Goal: Information Seeking & Learning: Check status

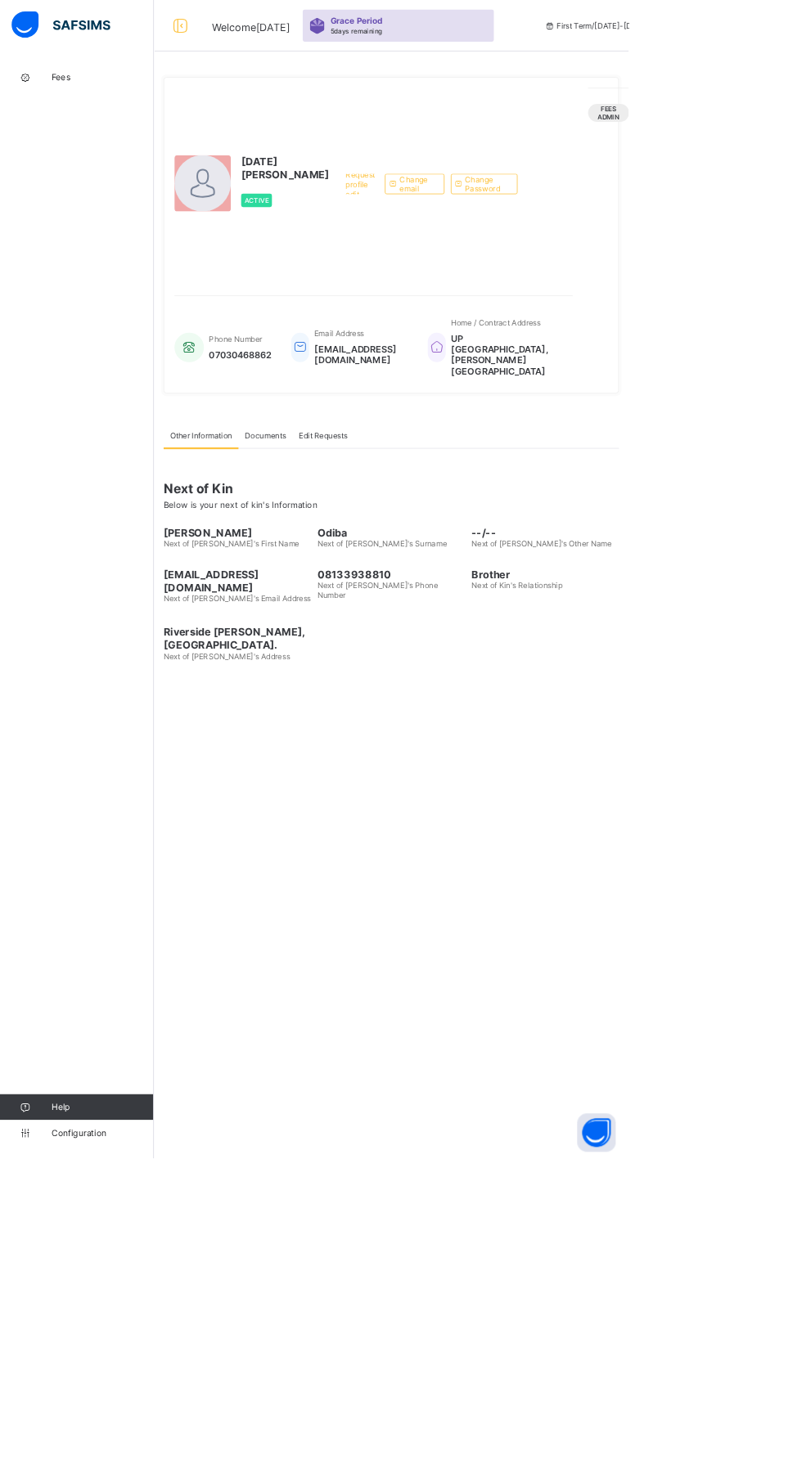
click at [78, 92] on span "Fees" at bounding box center [130, 98] width 131 height 13
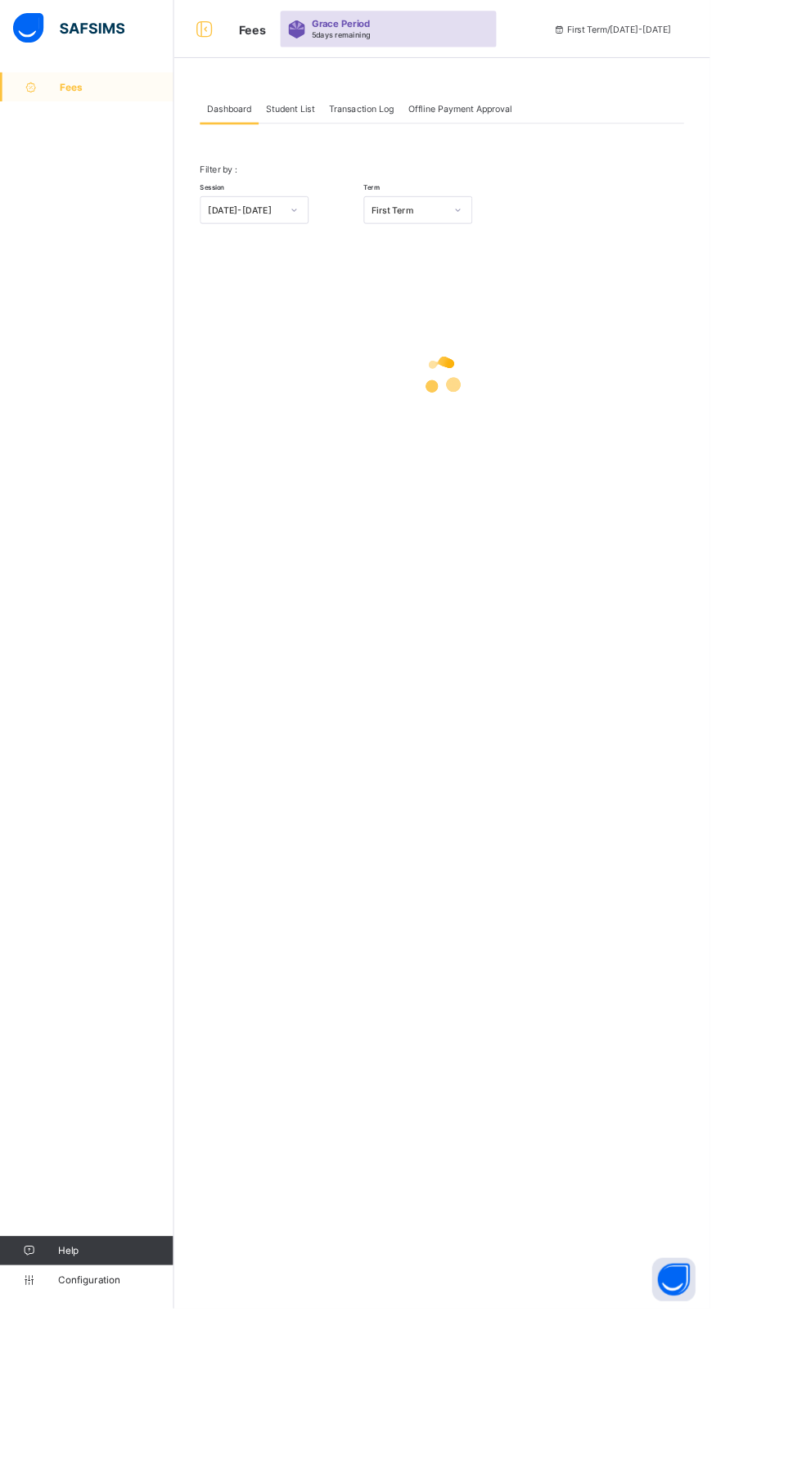
click at [330, 123] on span "Student List" at bounding box center [327, 123] width 55 height 12
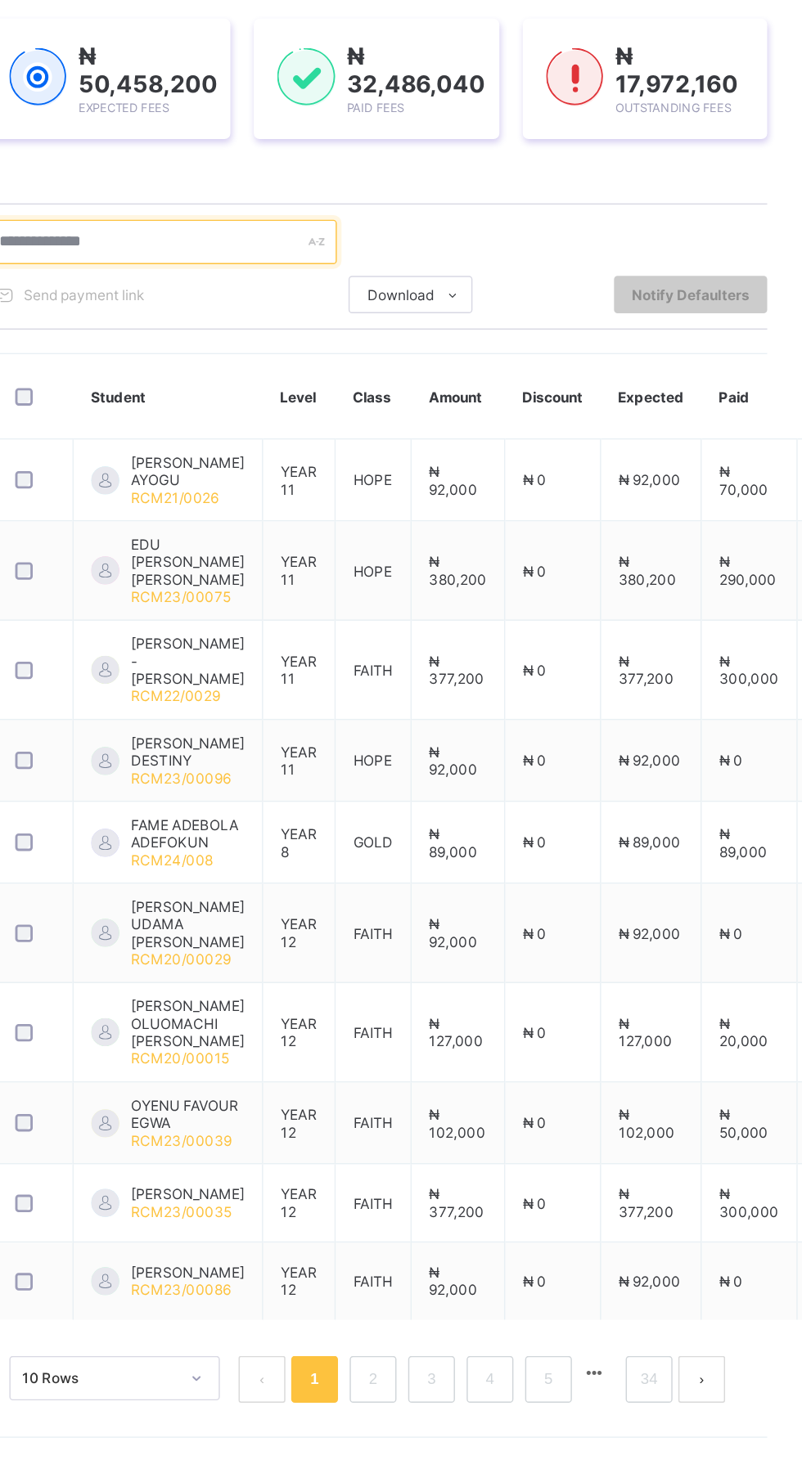
click at [449, 442] on input "text" at bounding box center [348, 442] width 245 height 31
click at [374, 447] on input "text" at bounding box center [348, 442] width 245 height 31
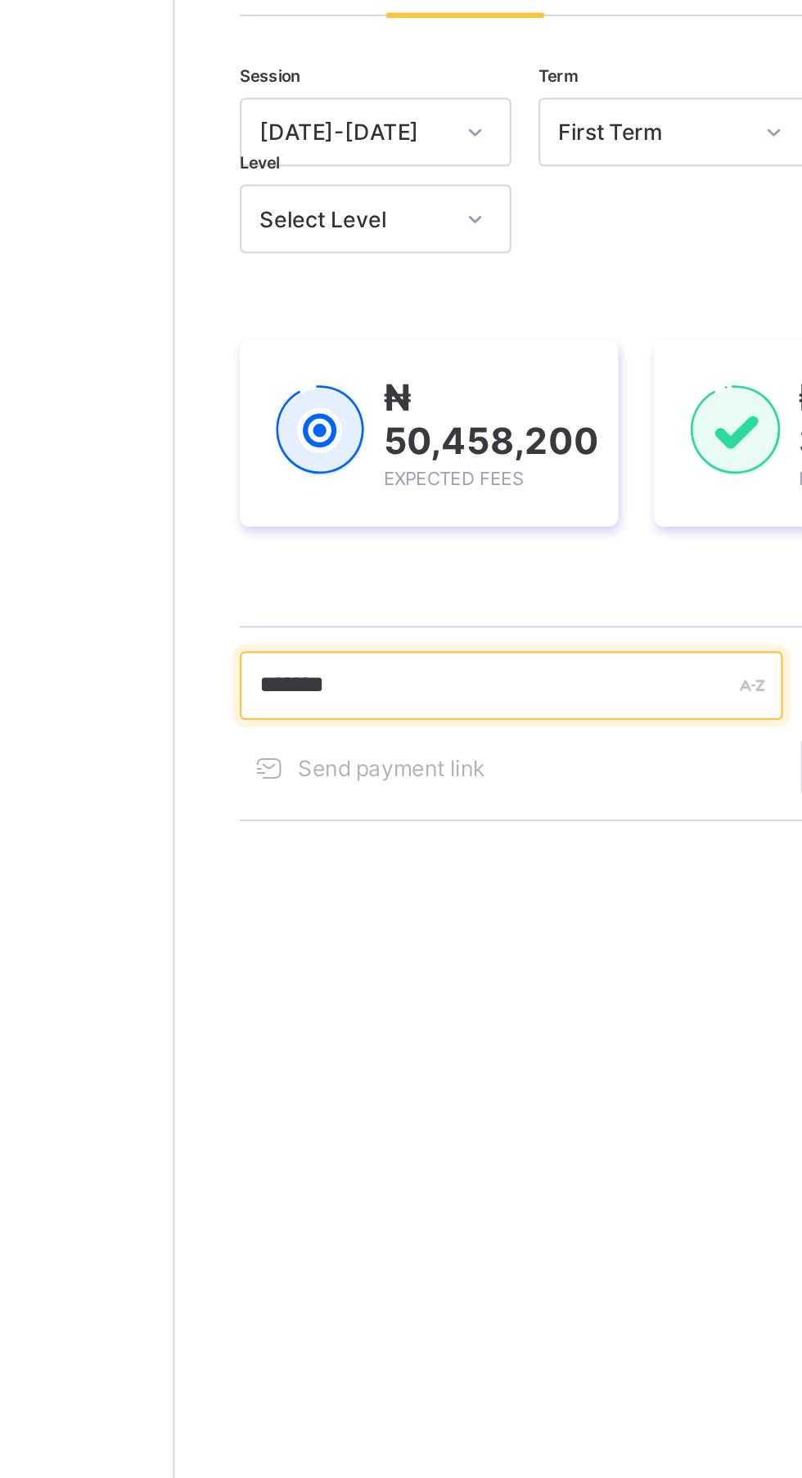
type input "******"
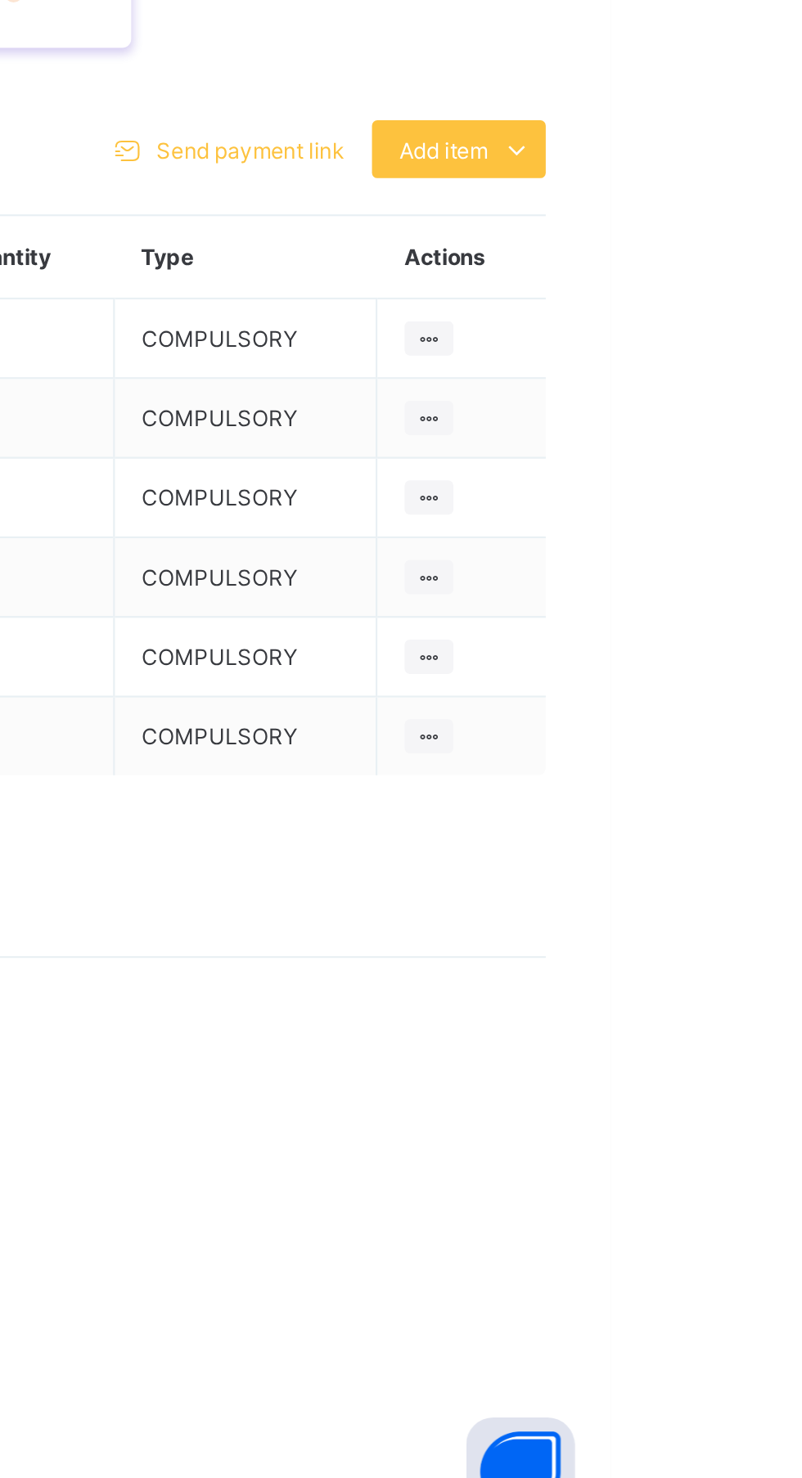
click at [761, 856] on icon at bounding box center [759, 847] width 18 height 16
click at [750, 802] on div "₦ 59,500 Student Bill ₦ 0 Discount ₦ 59,500 Amount Expected ₦ 0 Amount Paid ₦ 5…" at bounding box center [499, 712] width 546 height 180
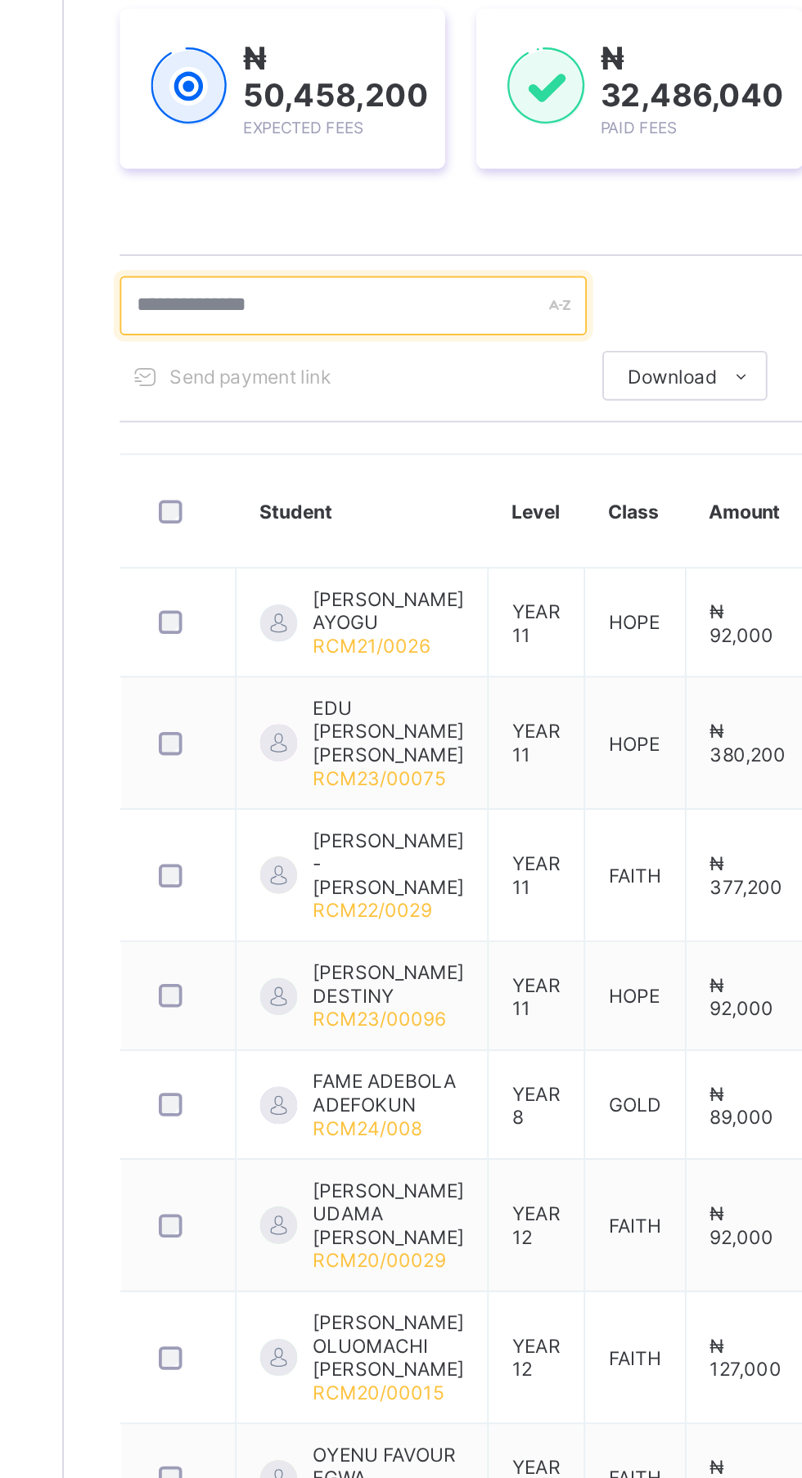
click at [318, 439] on input "text" at bounding box center [348, 442] width 245 height 31
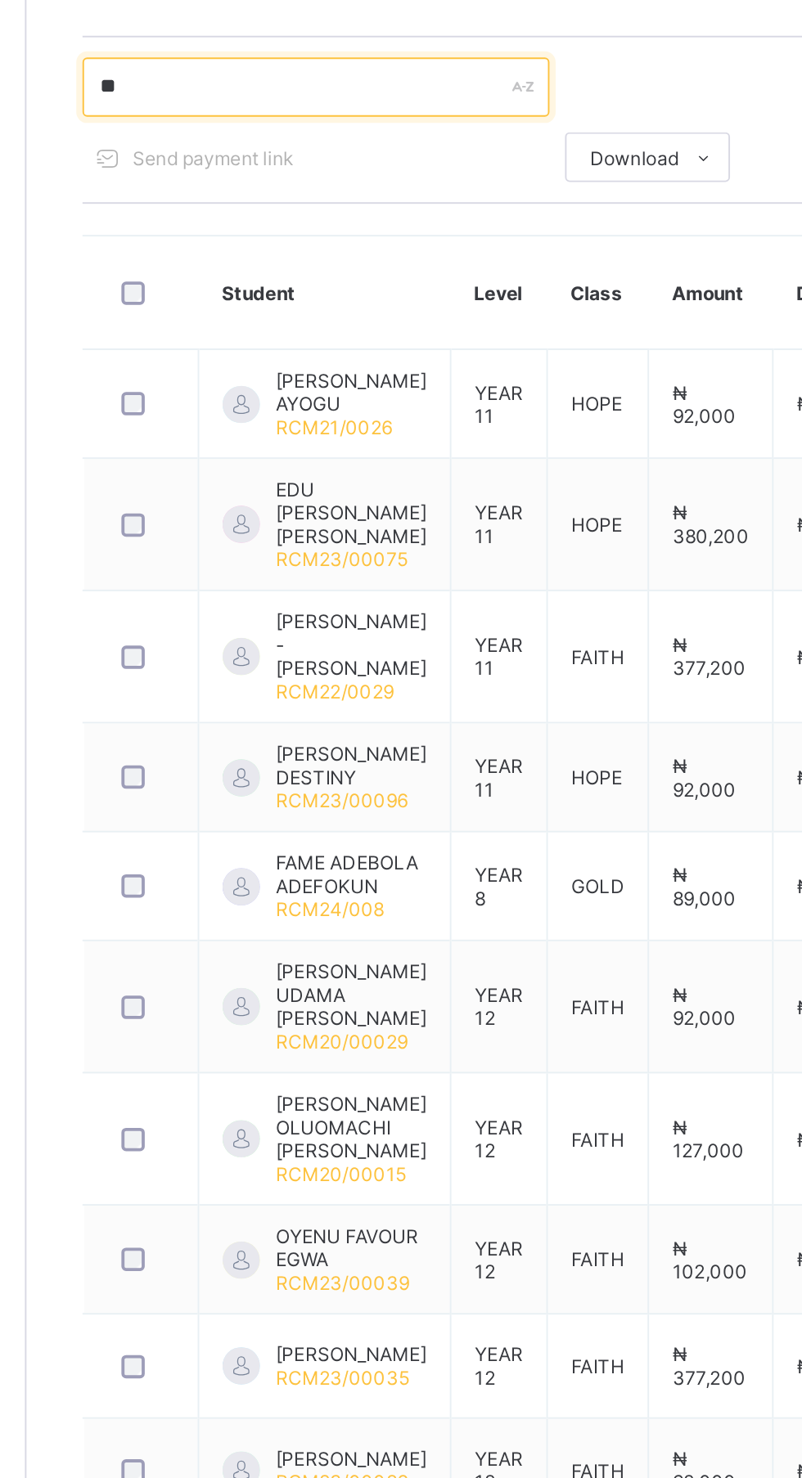
type input "*"
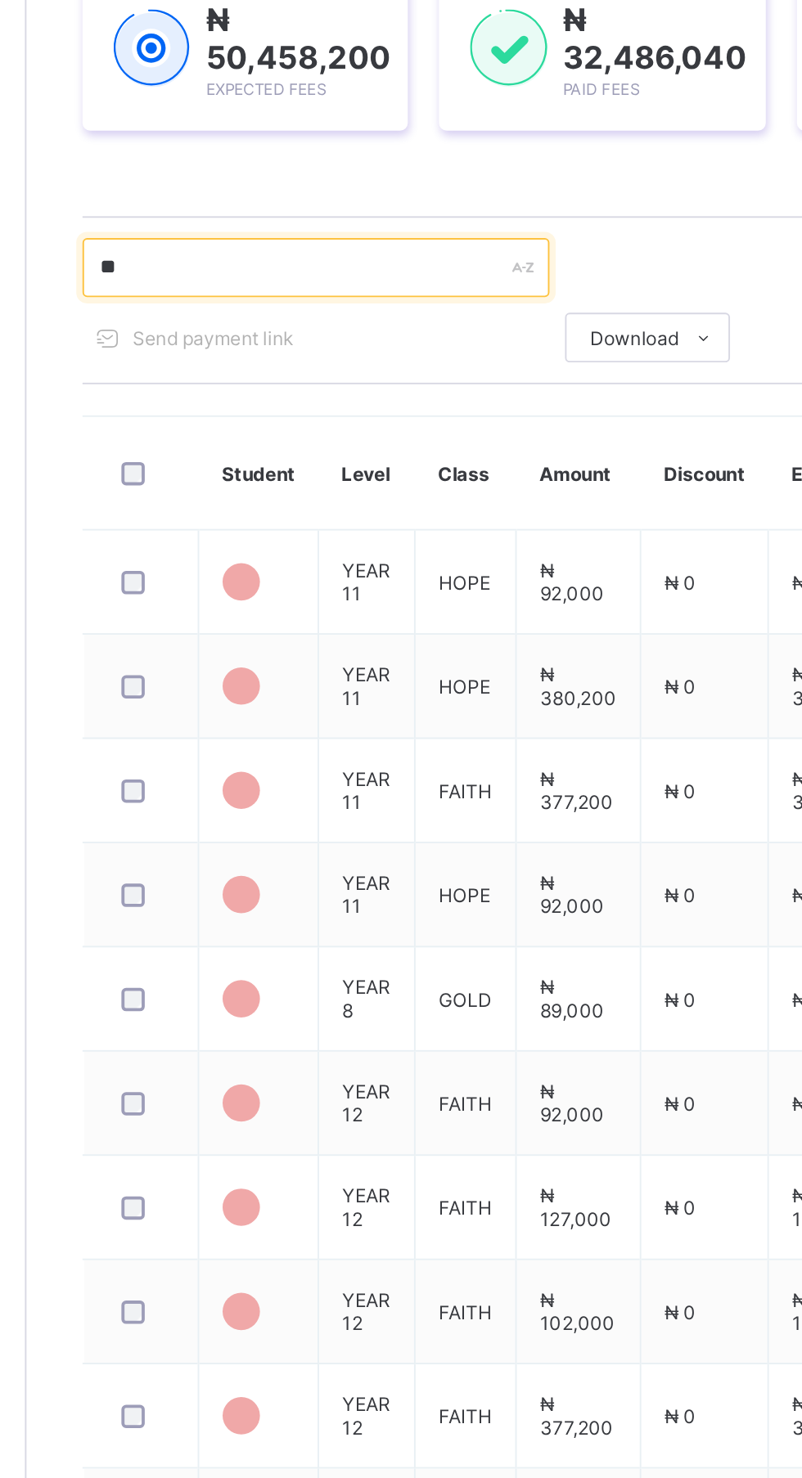
type input "*"
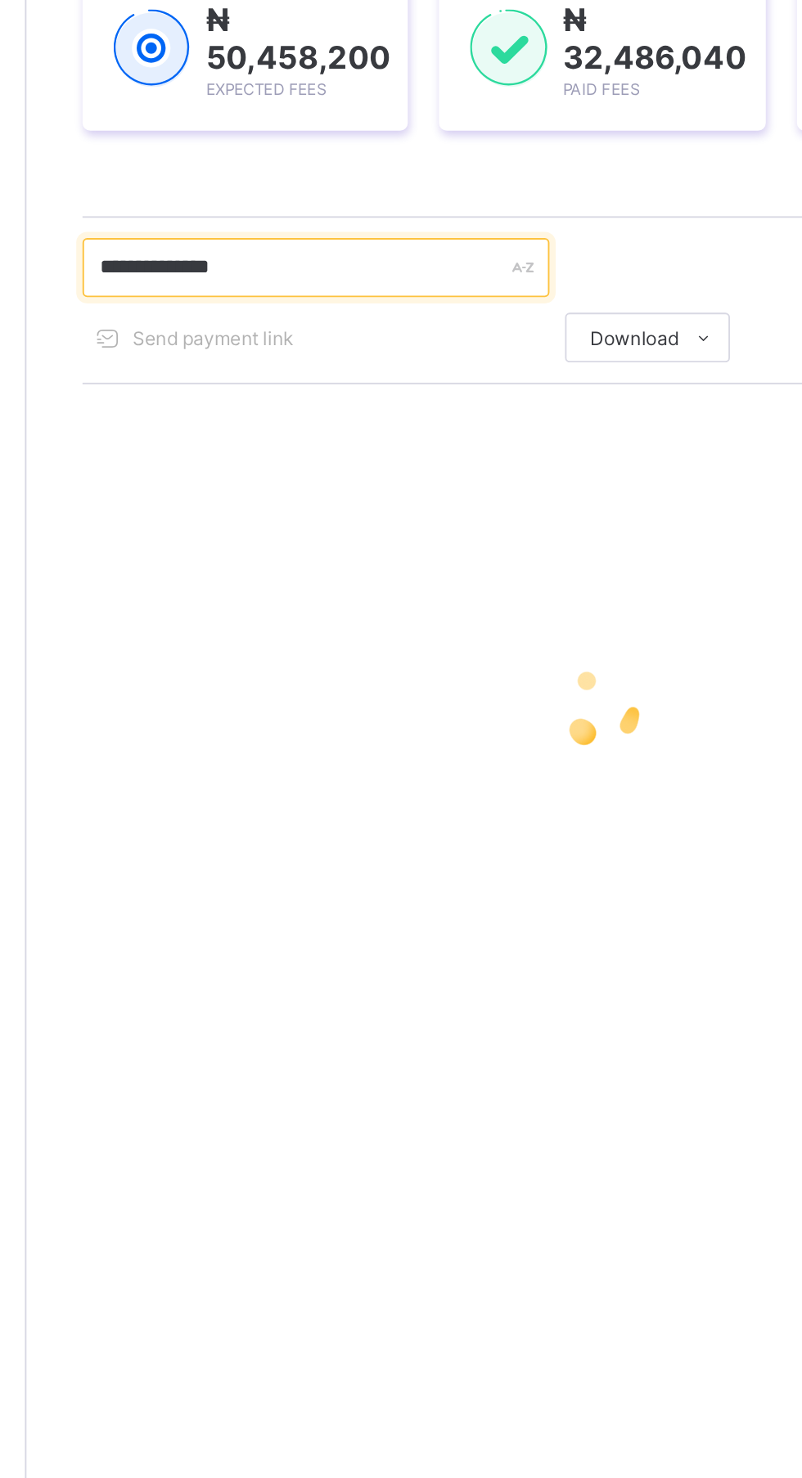
type input "**********"
